Goal: Find specific page/section: Find specific page/section

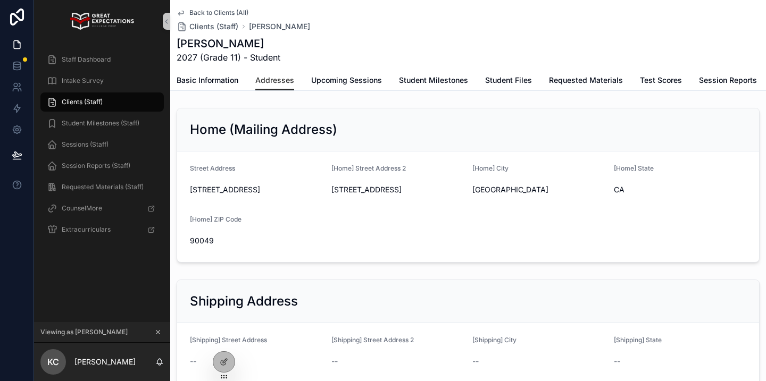
click at [159, 330] on icon "scrollable content" at bounding box center [157, 332] width 7 height 7
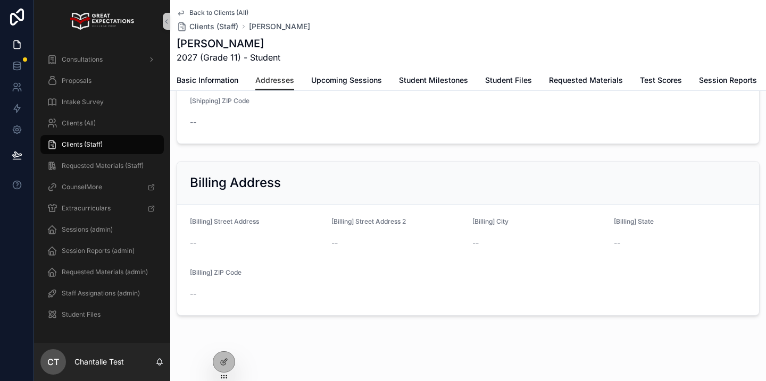
scroll to position [297, 0]
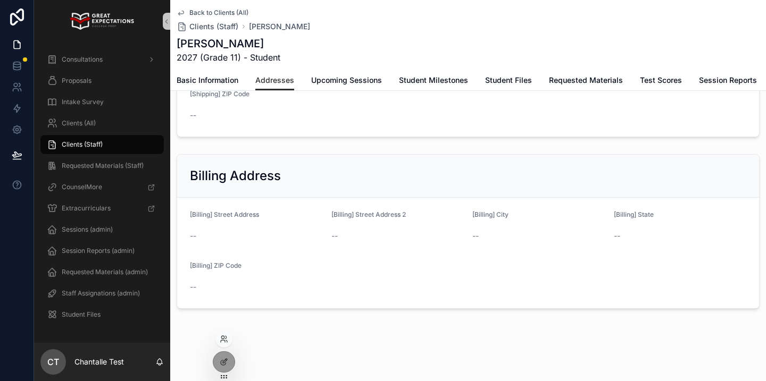
click at [229, 341] on div at bounding box center [223, 339] width 17 height 17
click at [224, 339] on icon at bounding box center [224, 339] width 9 height 9
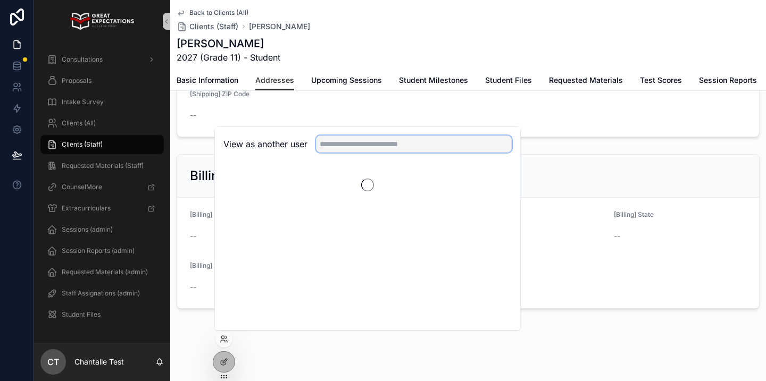
click at [356, 144] on input "text" at bounding box center [414, 144] width 196 height 17
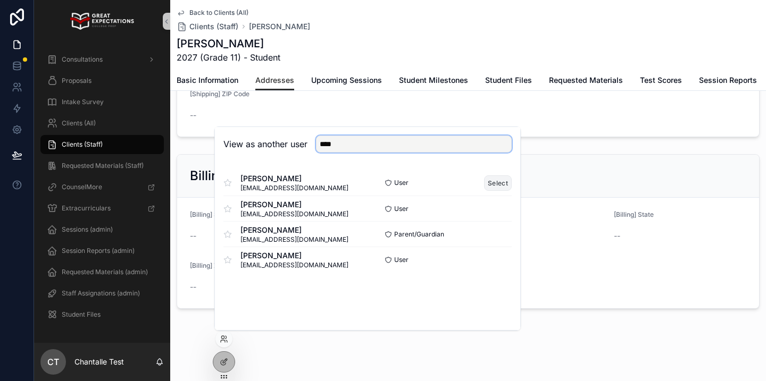
type input "****"
click at [507, 186] on button "Select" at bounding box center [498, 182] width 28 height 15
